Goal: Task Accomplishment & Management: Manage account settings

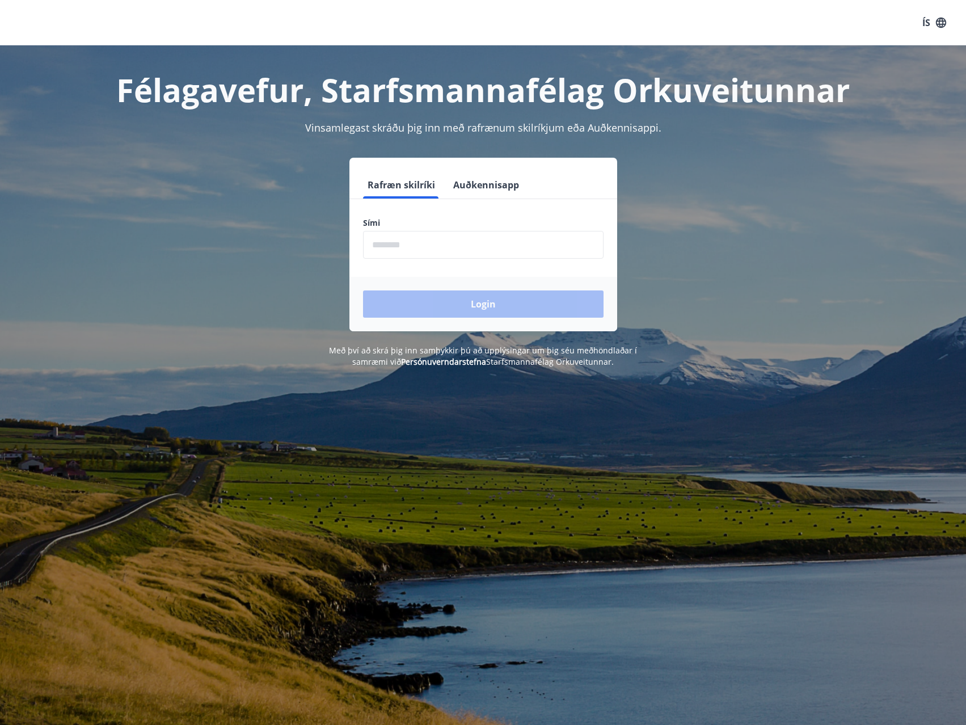
click at [441, 250] on input "phone" at bounding box center [483, 245] width 240 height 28
click at [501, 180] on button "Auðkennisapp" at bounding box center [485, 184] width 75 height 27
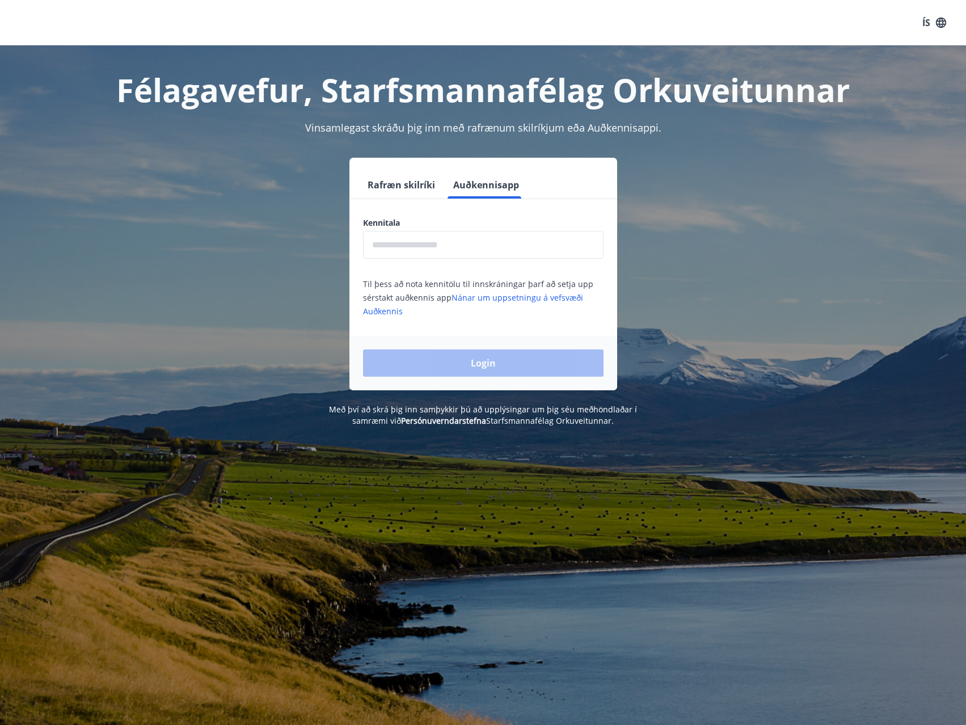
click at [412, 185] on button "Rafræn skilríki" at bounding box center [401, 184] width 77 height 27
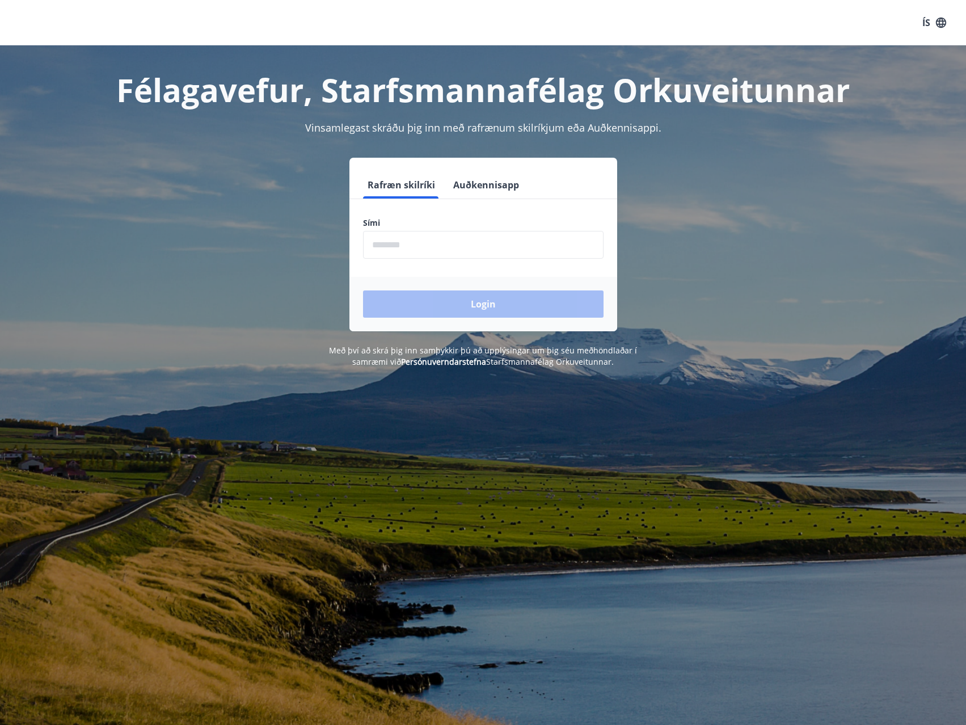
click at [424, 244] on input "phone" at bounding box center [483, 245] width 240 height 28
click at [420, 243] on input "phone" at bounding box center [483, 245] width 240 height 28
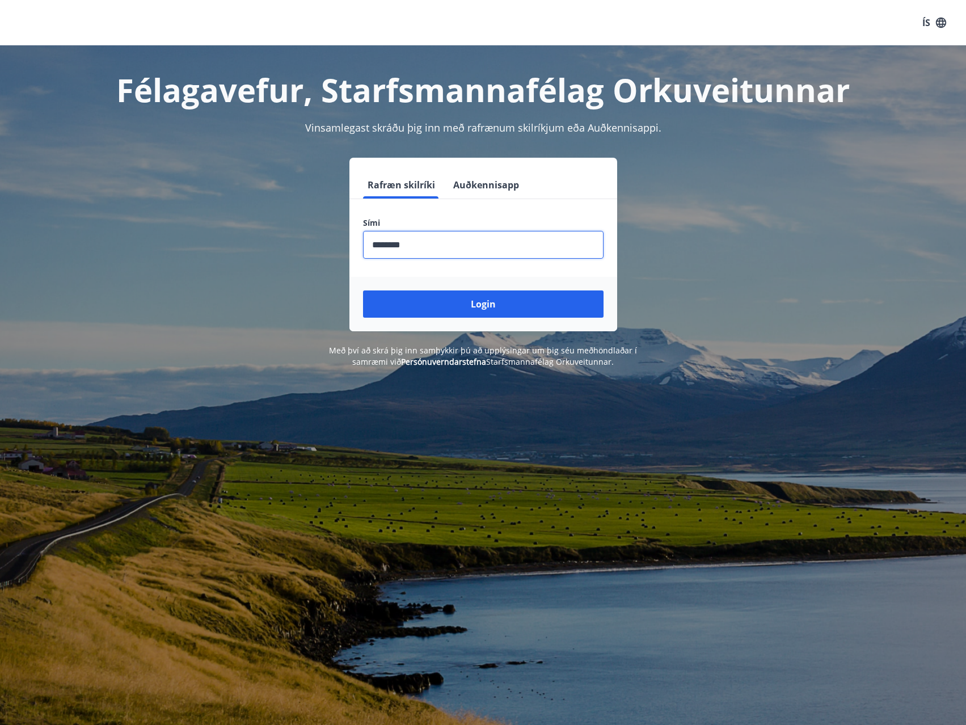
type input "********"
click at [363, 290] on button "Login" at bounding box center [483, 303] width 240 height 27
